Goal: Information Seeking & Learning: Learn about a topic

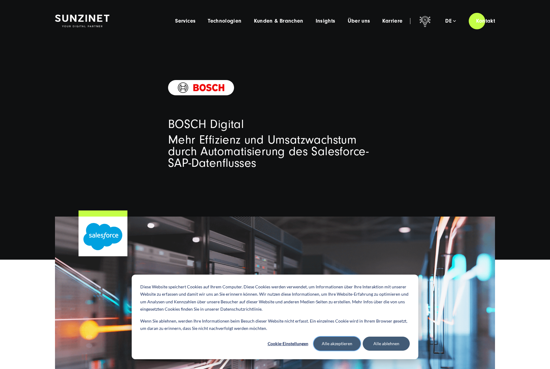
click at [342, 343] on button "Alle akzeptieren" at bounding box center [337, 344] width 47 height 14
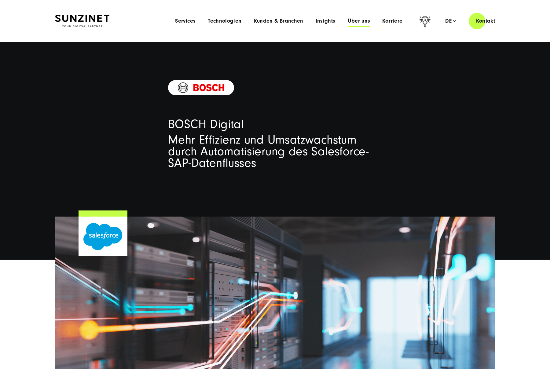
click at [360, 22] on span "Über uns" at bounding box center [359, 21] width 23 height 6
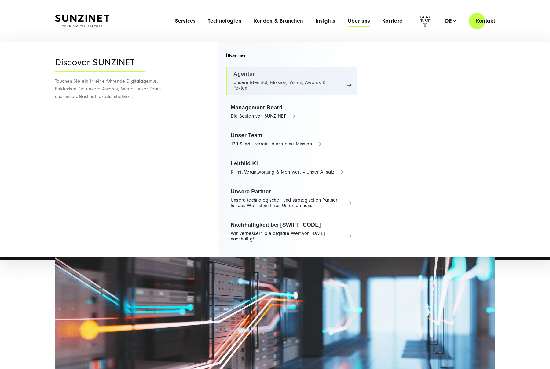
click at [301, 80] on link "Agentur Unsere Identität, Mission, Vision, Awards & Fakten" at bounding box center [291, 81] width 131 height 29
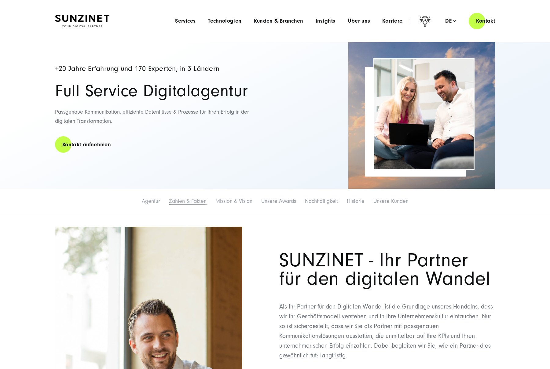
click at [191, 199] on link "Zahlen & Fakten" at bounding box center [188, 201] width 38 height 6
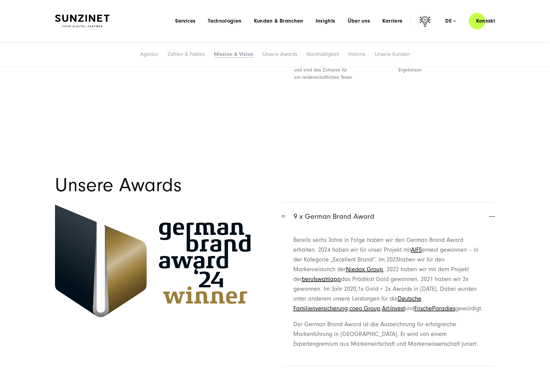
scroll to position [1557, 0]
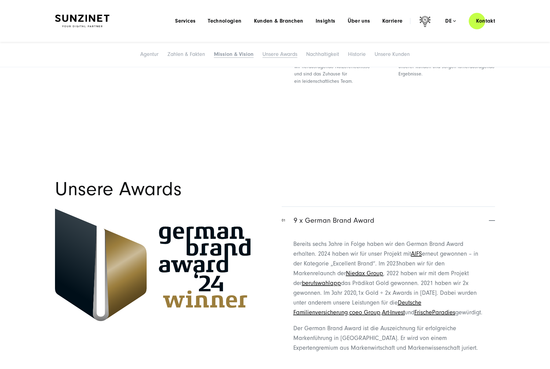
click at [278, 54] on link "Unsere Awards" at bounding box center [280, 54] width 35 height 6
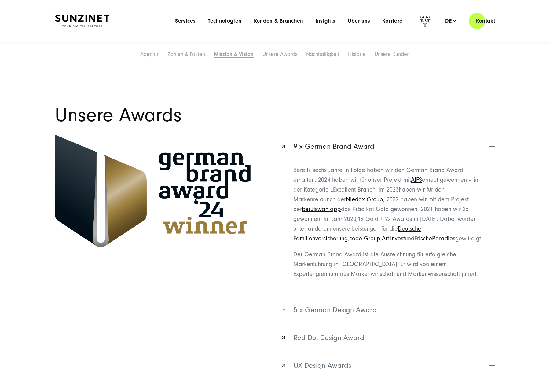
scroll to position [1627, 0]
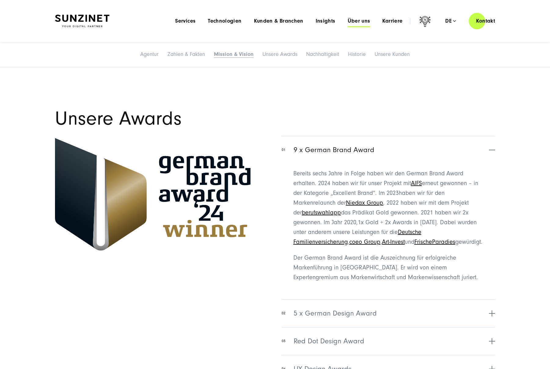
click at [361, 21] on span "Über uns" at bounding box center [359, 21] width 23 height 6
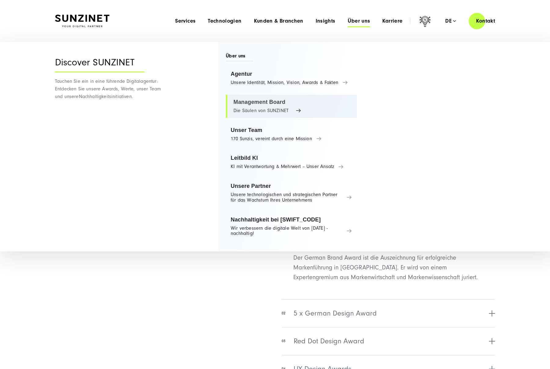
click at [259, 103] on link "Management Board Die Säulen von SUNZINET" at bounding box center [291, 106] width 131 height 23
